Goal: Check status: Check status

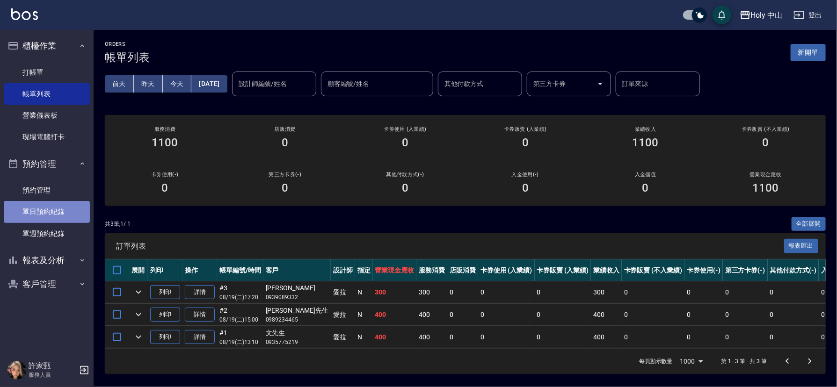
click at [49, 210] on link "單日預約紀錄" at bounding box center [47, 212] width 86 height 22
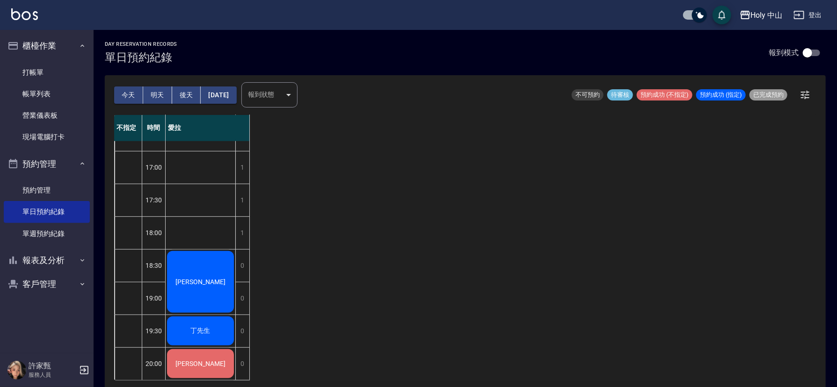
scroll to position [295, 0]
click at [156, 101] on button "明天" at bounding box center [157, 95] width 29 height 17
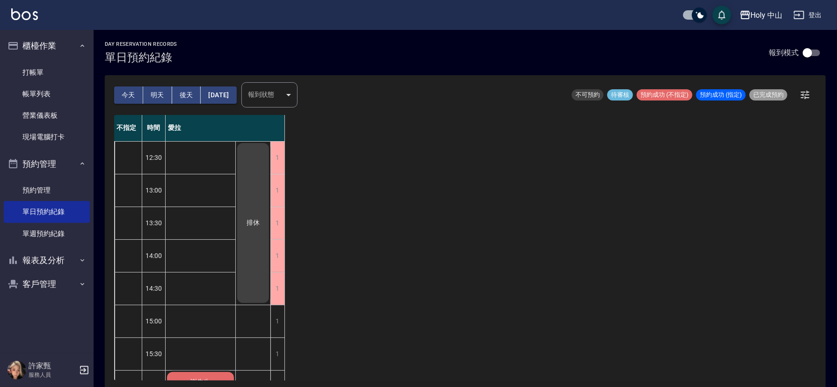
click at [126, 93] on button "今天" at bounding box center [128, 95] width 29 height 17
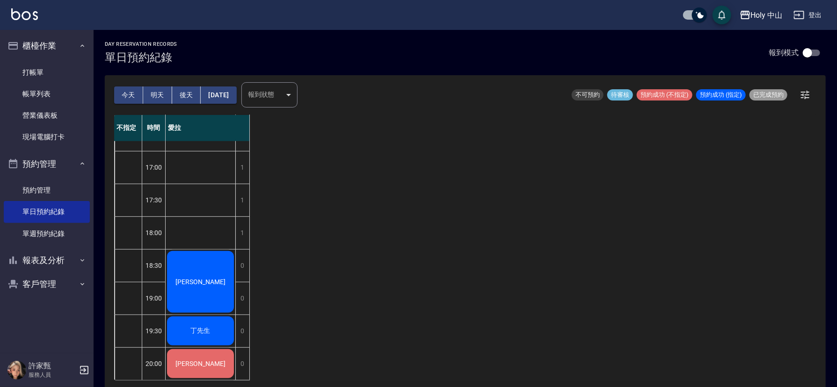
scroll to position [2, 0]
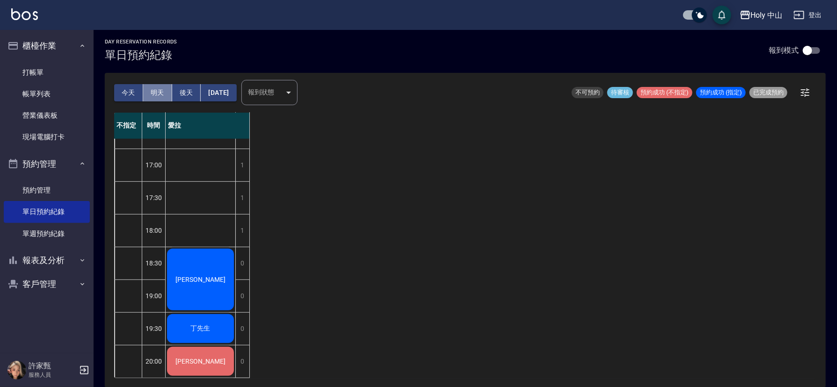
click at [164, 93] on button "明天" at bounding box center [157, 92] width 29 height 17
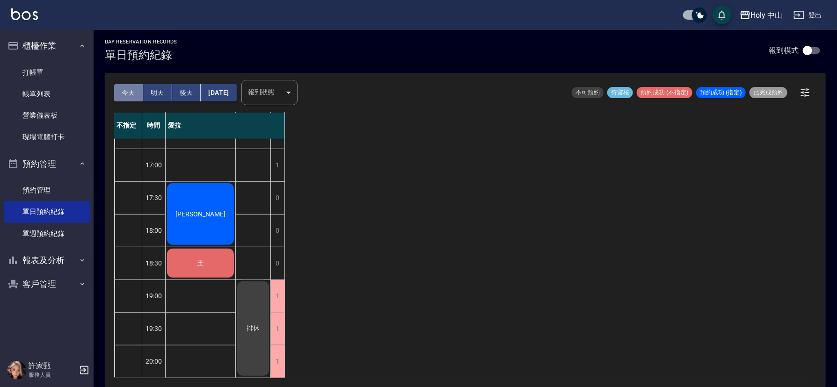
click at [133, 94] on button "今天" at bounding box center [128, 92] width 29 height 17
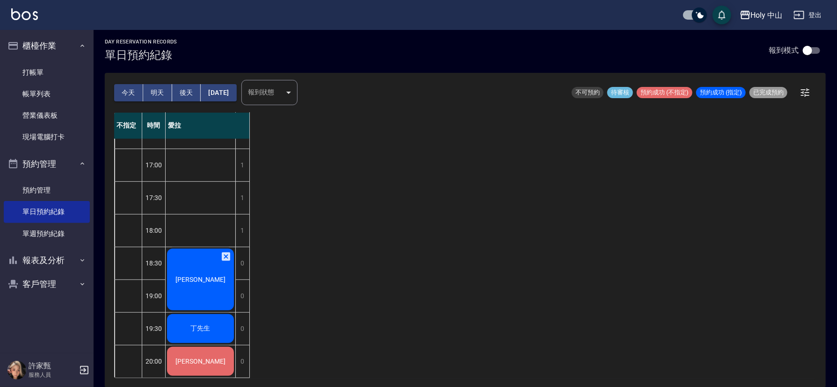
click at [155, 94] on button "明天" at bounding box center [157, 92] width 29 height 17
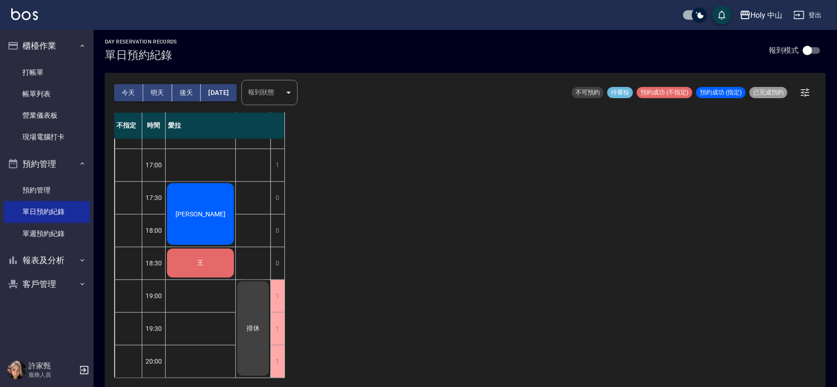
click at [181, 93] on button "後天" at bounding box center [186, 92] width 29 height 17
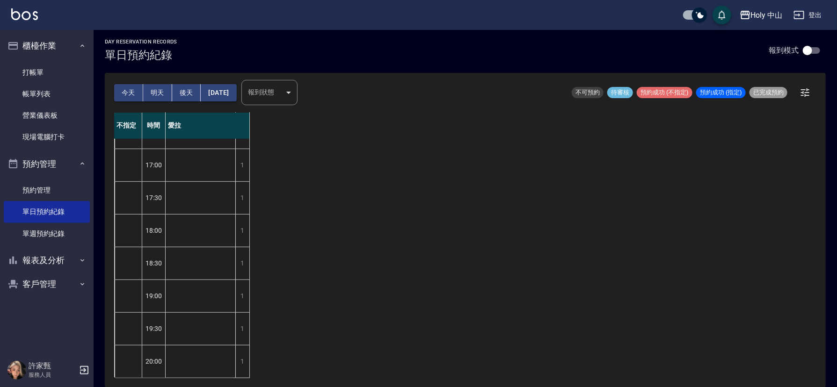
scroll to position [295, 0]
click at [130, 89] on button "今天" at bounding box center [128, 92] width 29 height 17
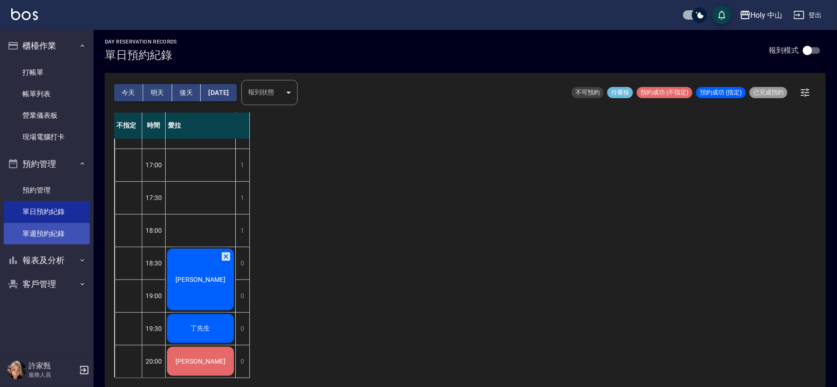
click at [48, 237] on link "單週預約紀錄" at bounding box center [47, 234] width 86 height 22
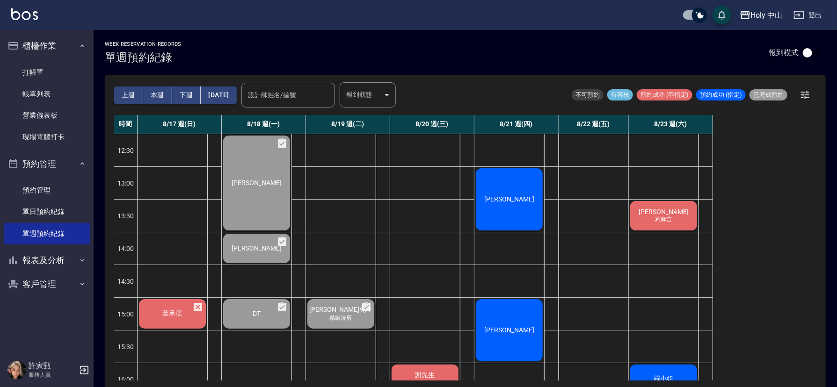
click at [180, 91] on button "下週" at bounding box center [186, 95] width 29 height 17
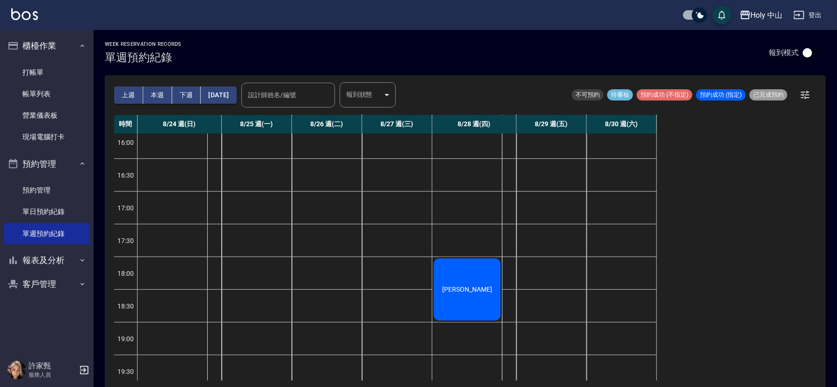
scroll to position [7, 0]
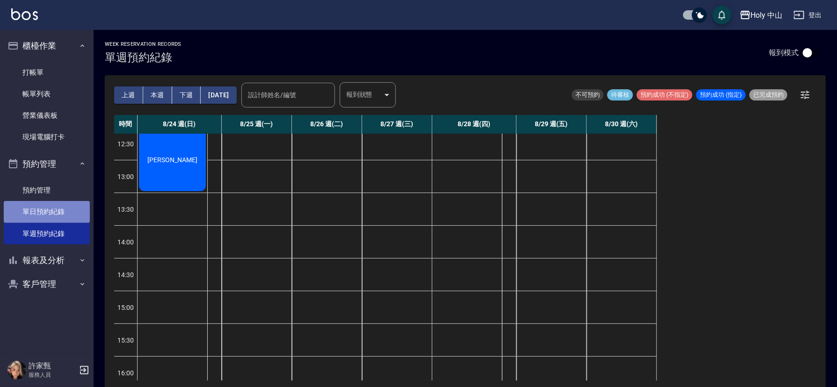
click at [56, 213] on link "單日預約紀錄" at bounding box center [47, 212] width 86 height 22
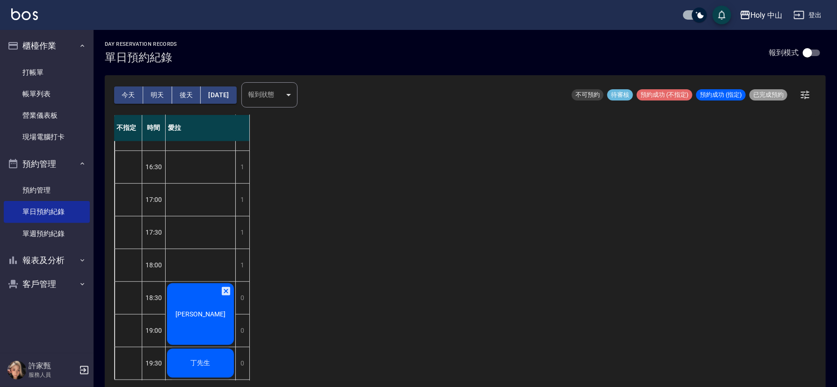
scroll to position [281, 0]
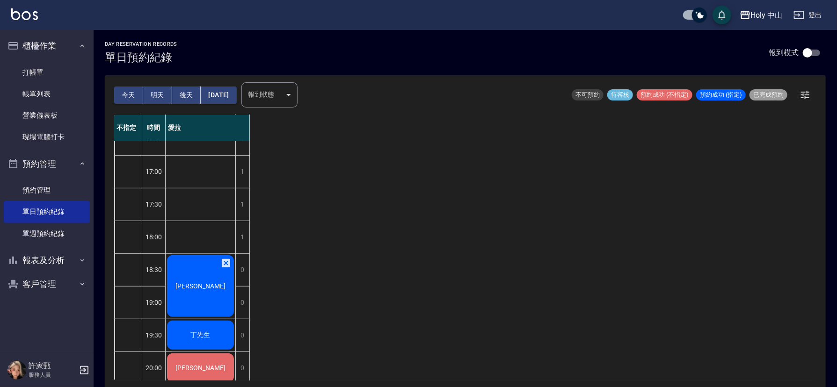
click at [225, 264] on icon at bounding box center [225, 263] width 11 height 11
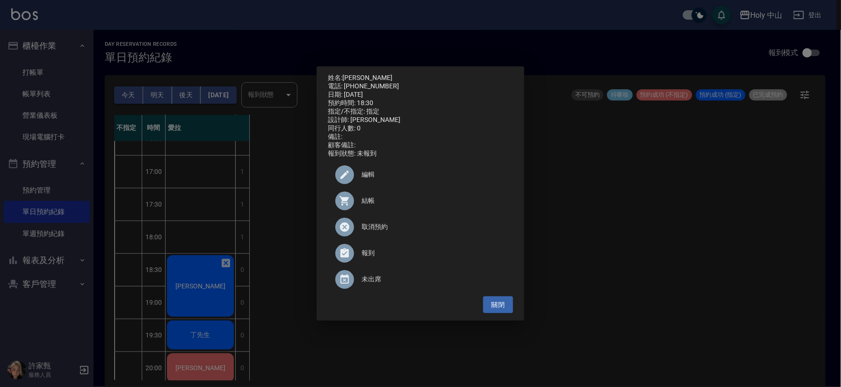
click at [381, 231] on span "取消預約" at bounding box center [434, 227] width 144 height 10
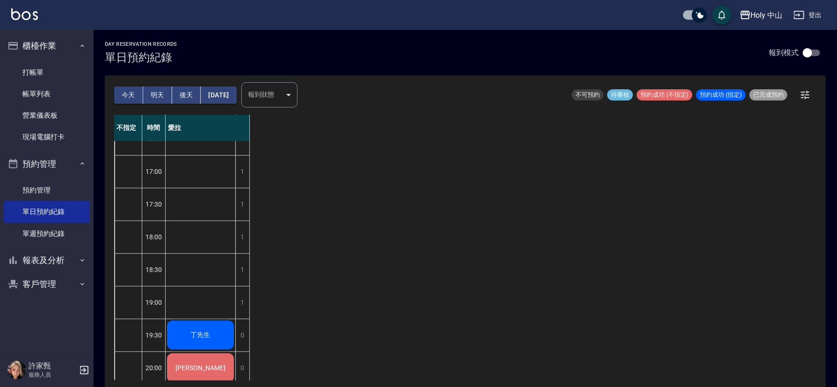
click at [157, 97] on button "明天" at bounding box center [157, 95] width 29 height 17
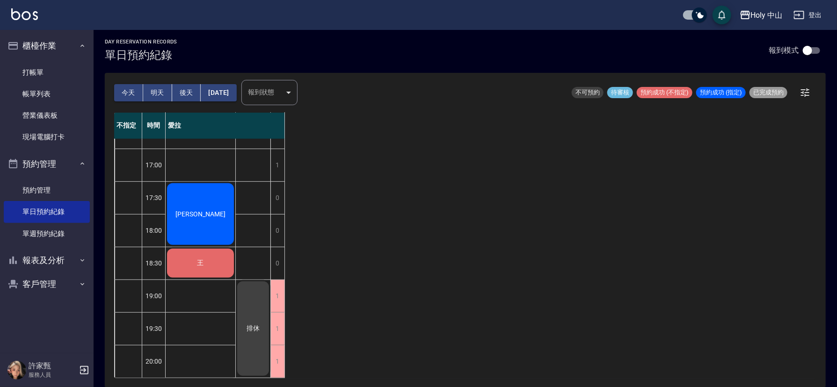
scroll to position [295, 0]
click at [130, 94] on button "今天" at bounding box center [128, 92] width 29 height 17
